Goal: Navigation & Orientation: Find specific page/section

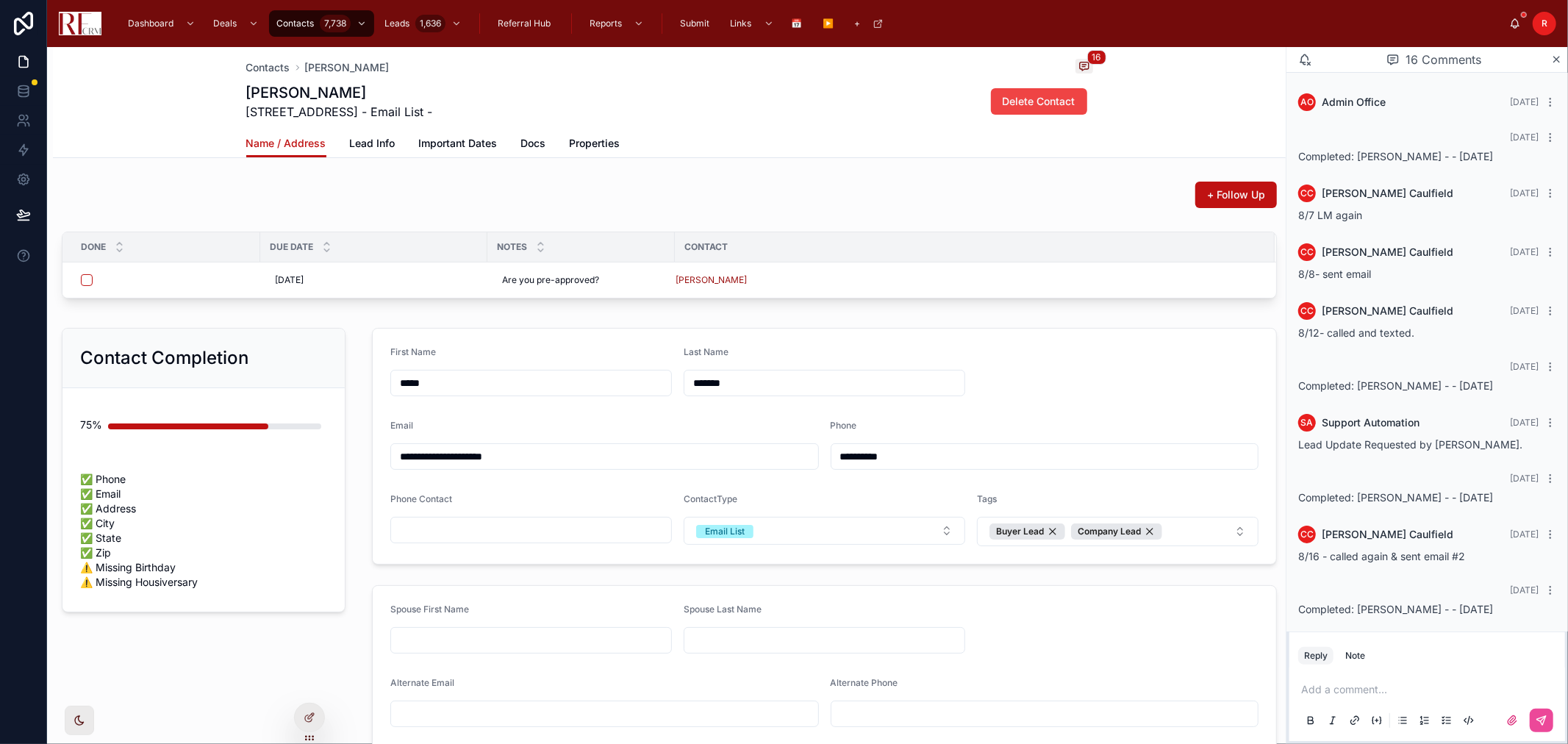
scroll to position [493, 0]
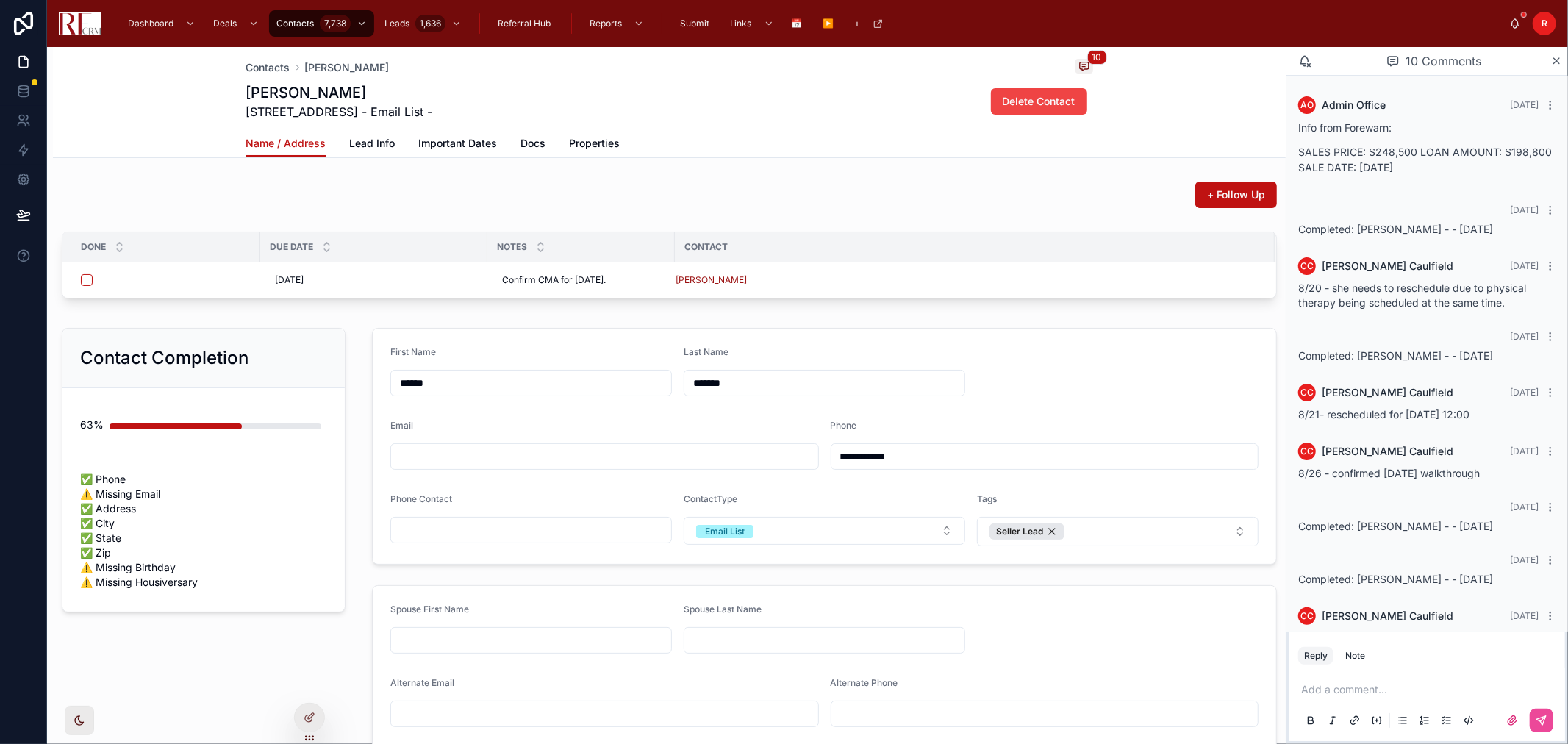
scroll to position [121, 0]
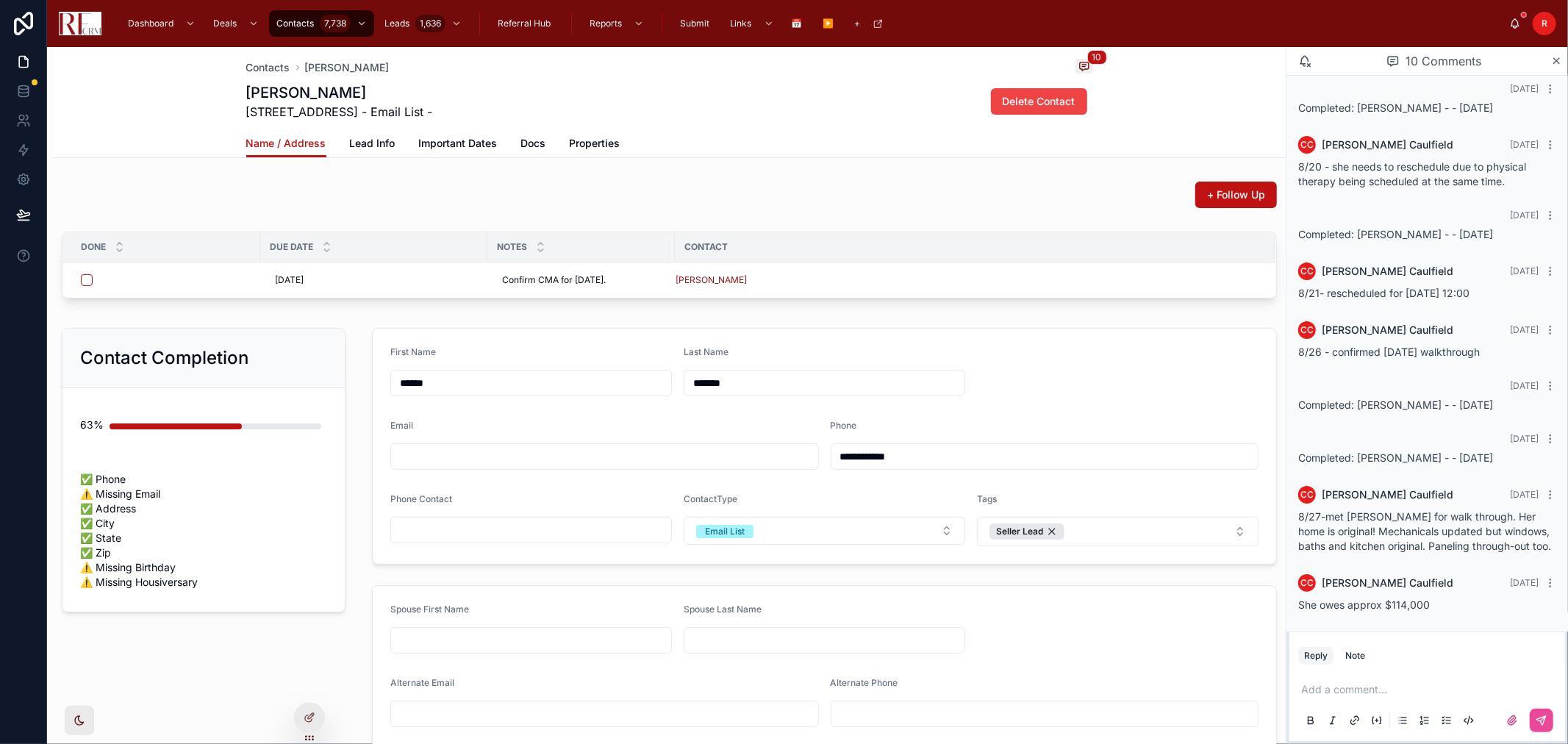
click at [887, 202] on div "+ Follow Up" at bounding box center [669, 194] width 1215 height 26
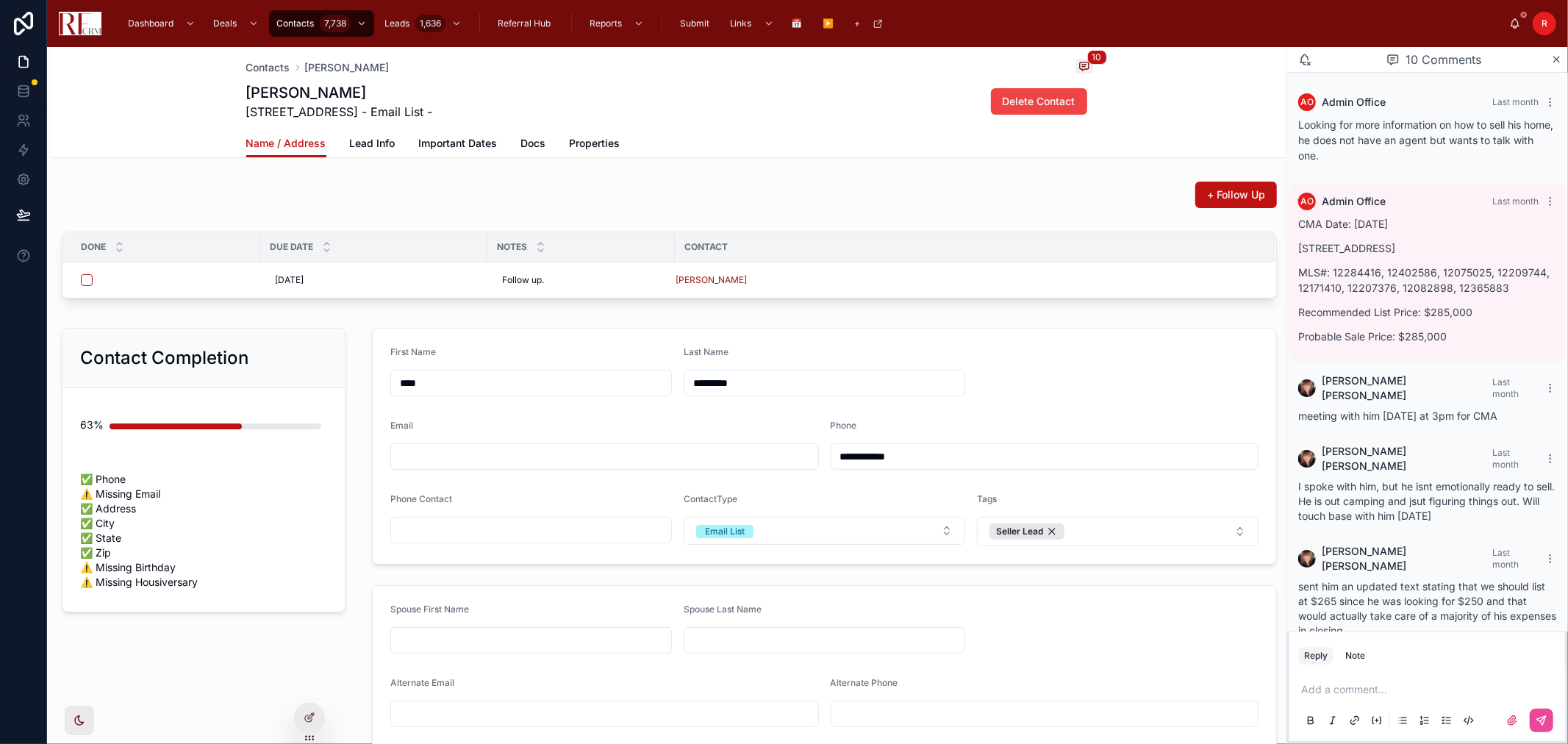
scroll to position [455, 0]
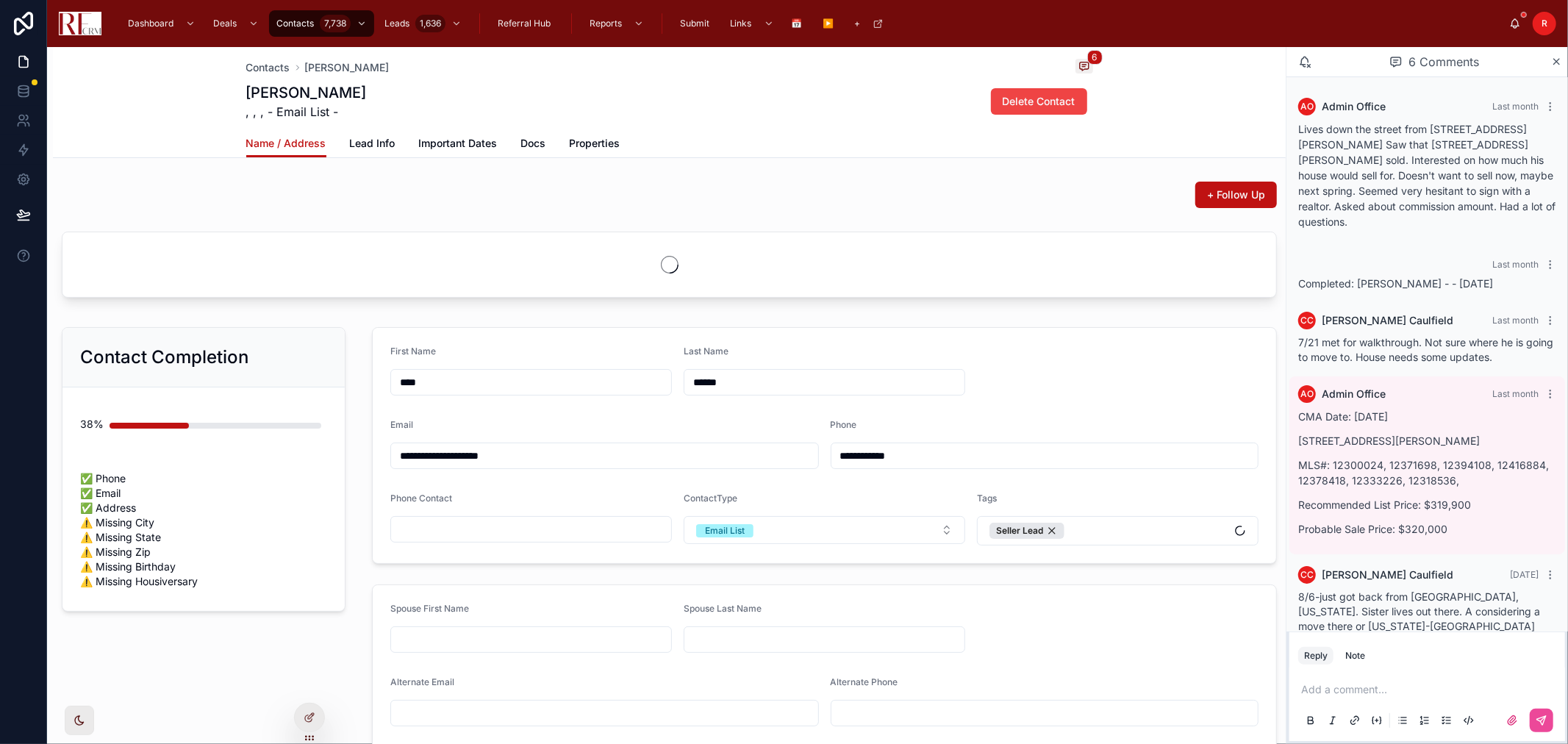
scroll to position [76, 0]
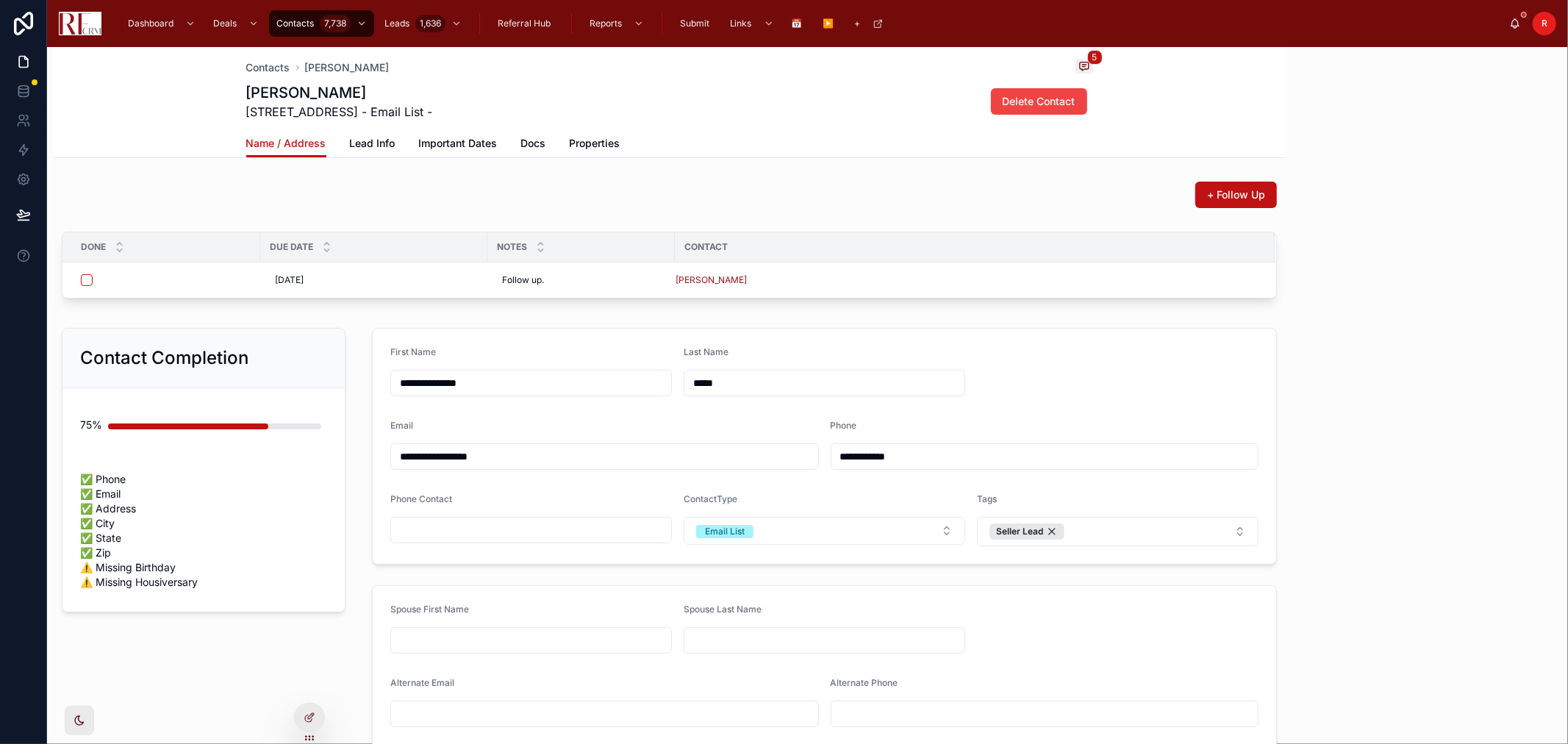
scroll to position [142, 0]
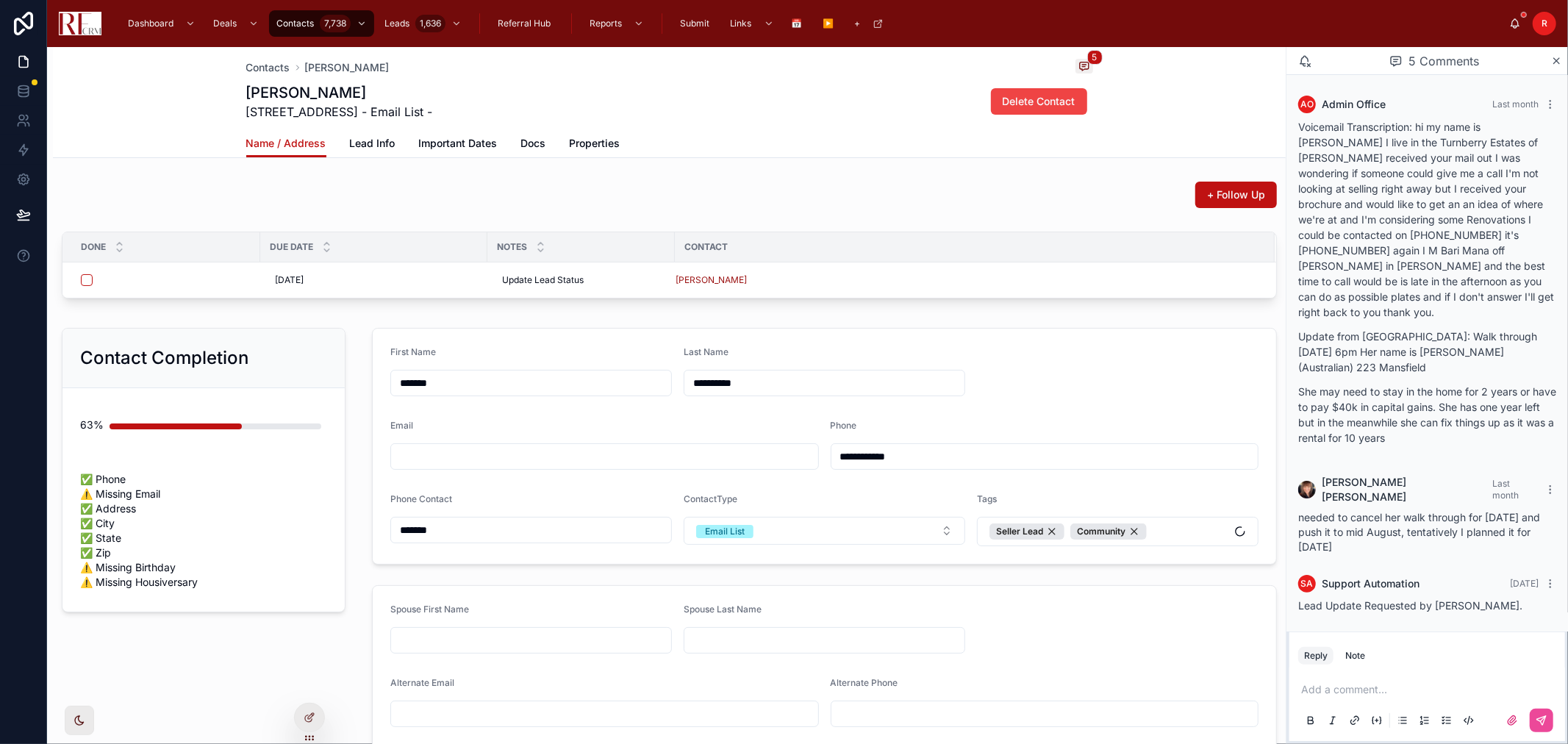
scroll to position [101, 0]
